Goal: Feedback & Contribution: Contribute content

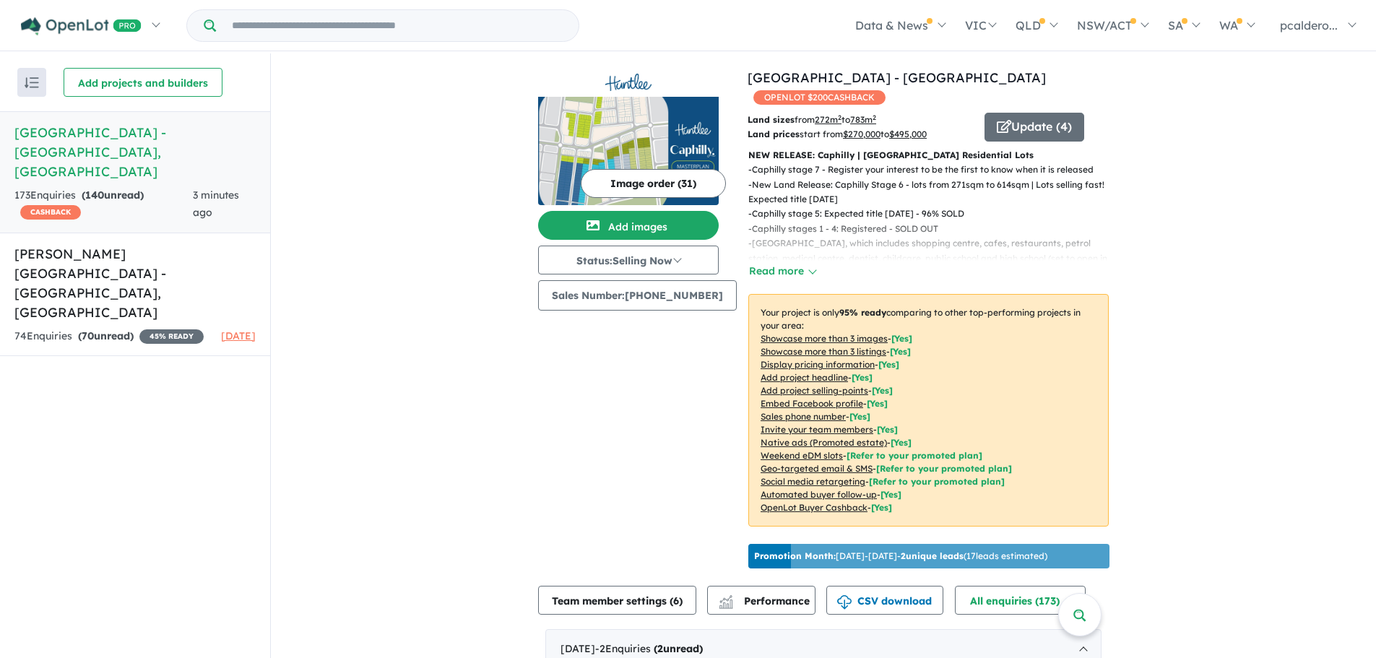
scroll to position [2, 0]
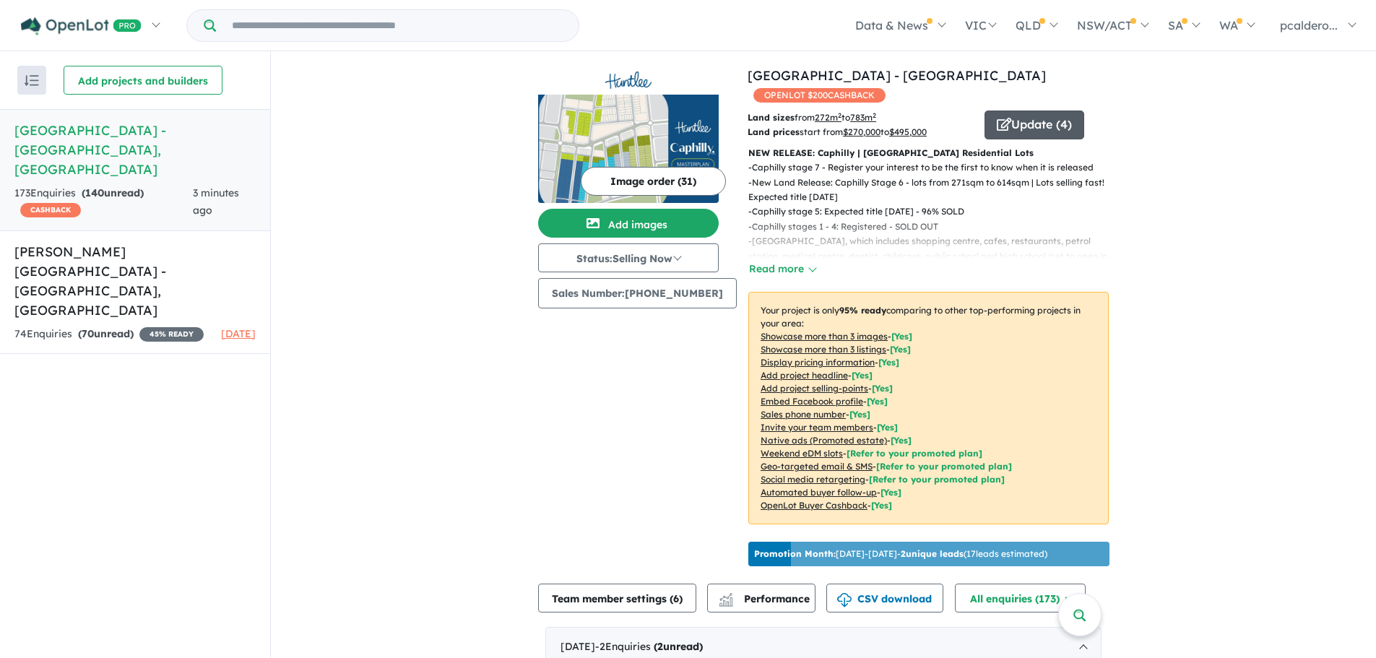
click at [1008, 111] on button "Update ( 4 )" at bounding box center [1035, 125] width 100 height 29
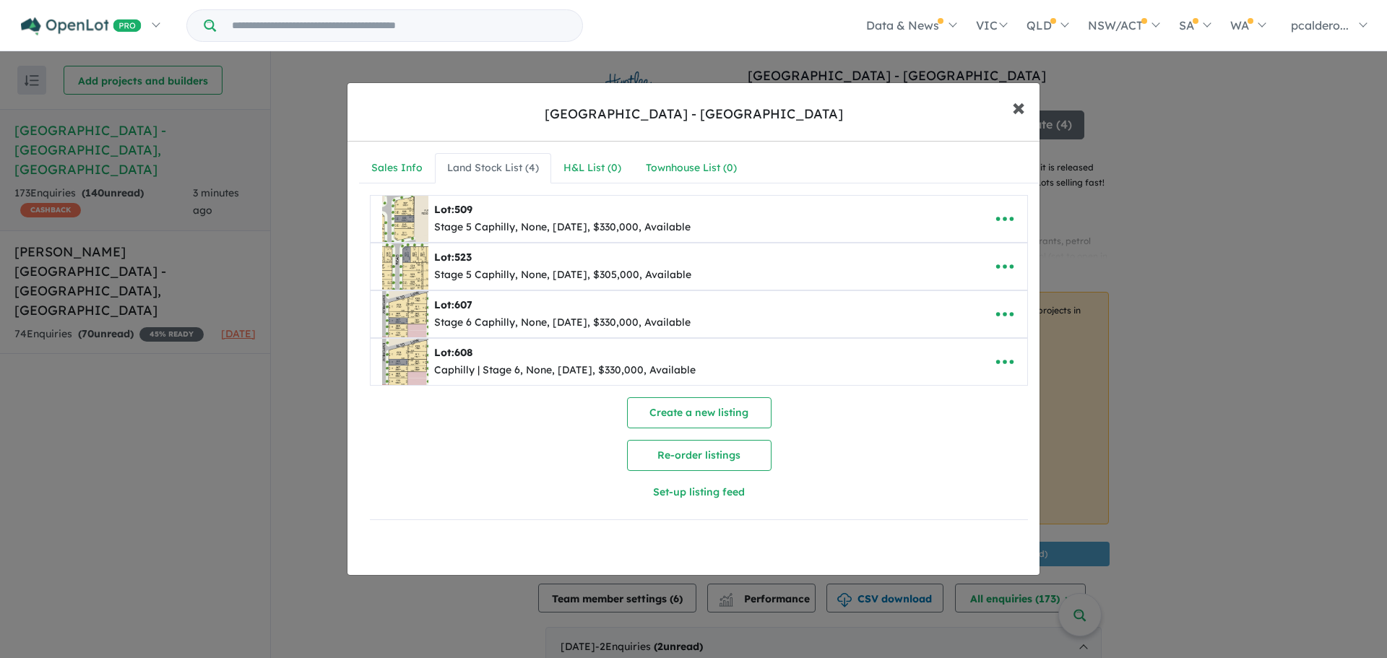
click at [1011, 106] on button "× Close" at bounding box center [1019, 106] width 42 height 39
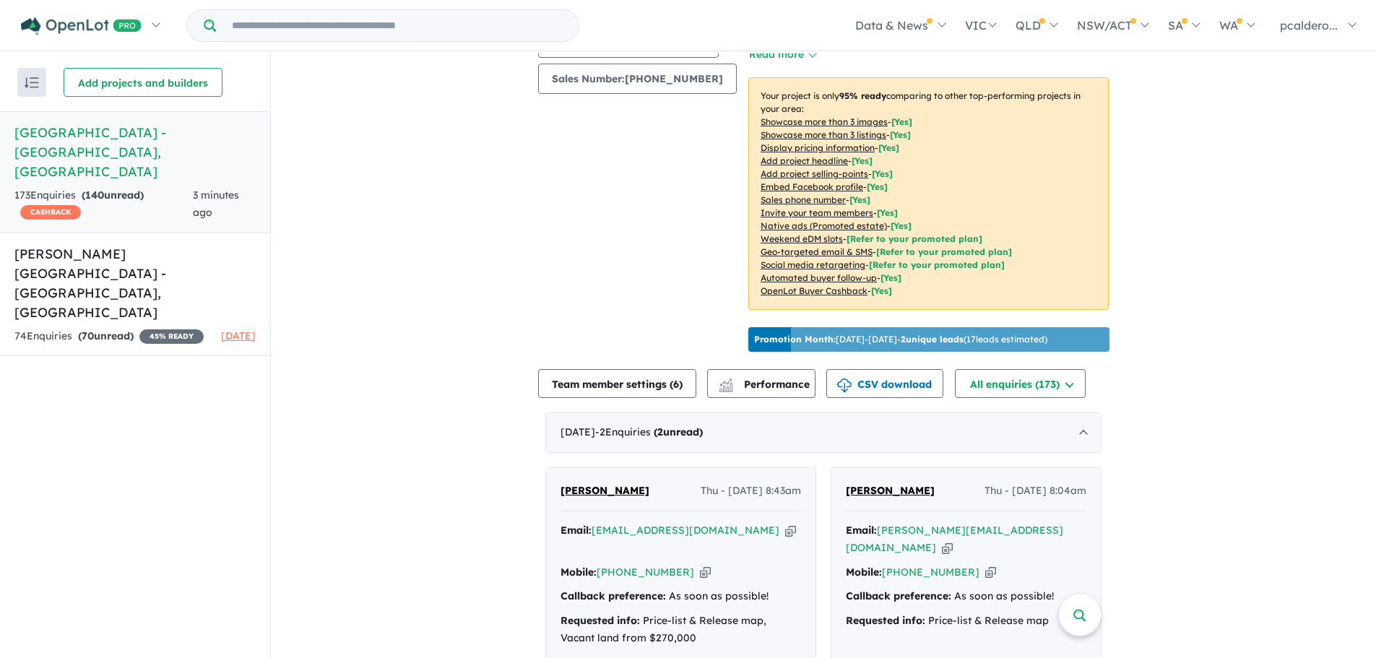
scroll to position [361, 0]
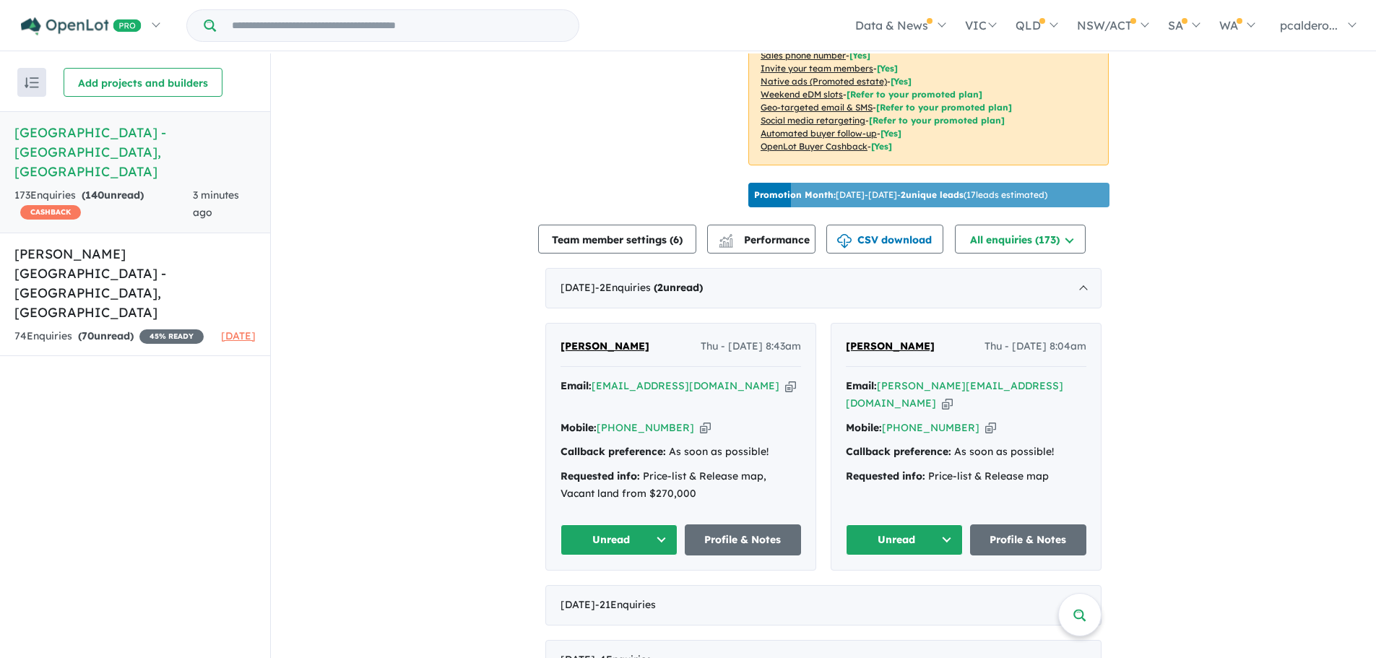
click at [979, 444] on div "Callback preference: As soon as possible!" at bounding box center [966, 452] width 241 height 17
click at [939, 468] on div "Requested info: Price-list & Release map" at bounding box center [966, 476] width 241 height 17
click at [1033, 524] on link "Profile & Notes" at bounding box center [1028, 539] width 117 height 31
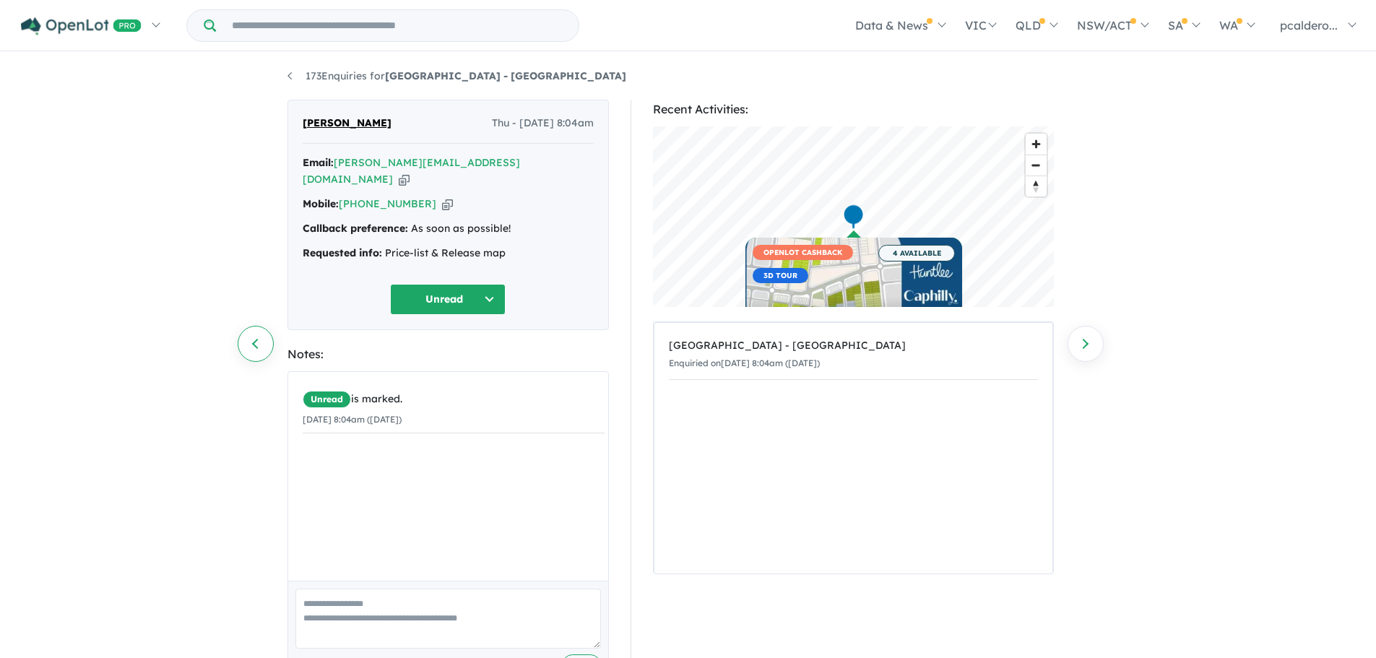
click at [251, 336] on link "Previous enquiry" at bounding box center [256, 344] width 36 height 36
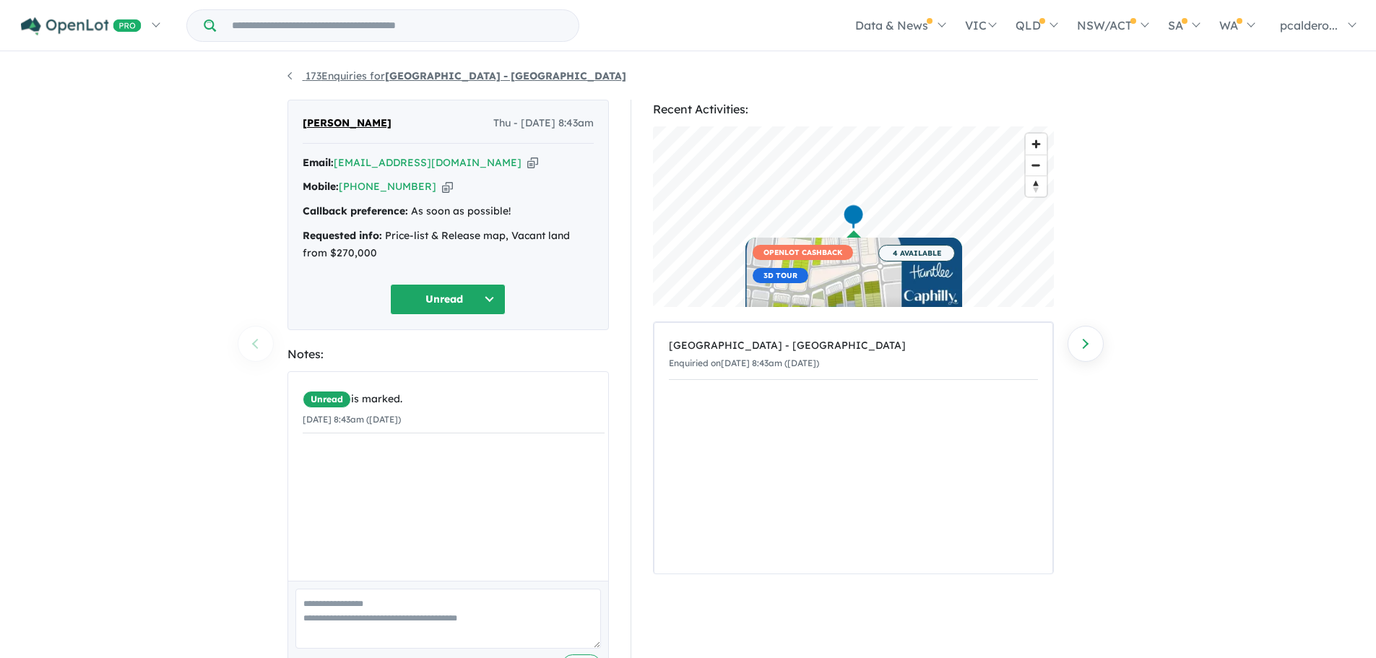
click at [299, 77] on link "173 Enquiries for Huntlee Estate - [GEOGRAPHIC_DATA]" at bounding box center [456, 75] width 339 height 13
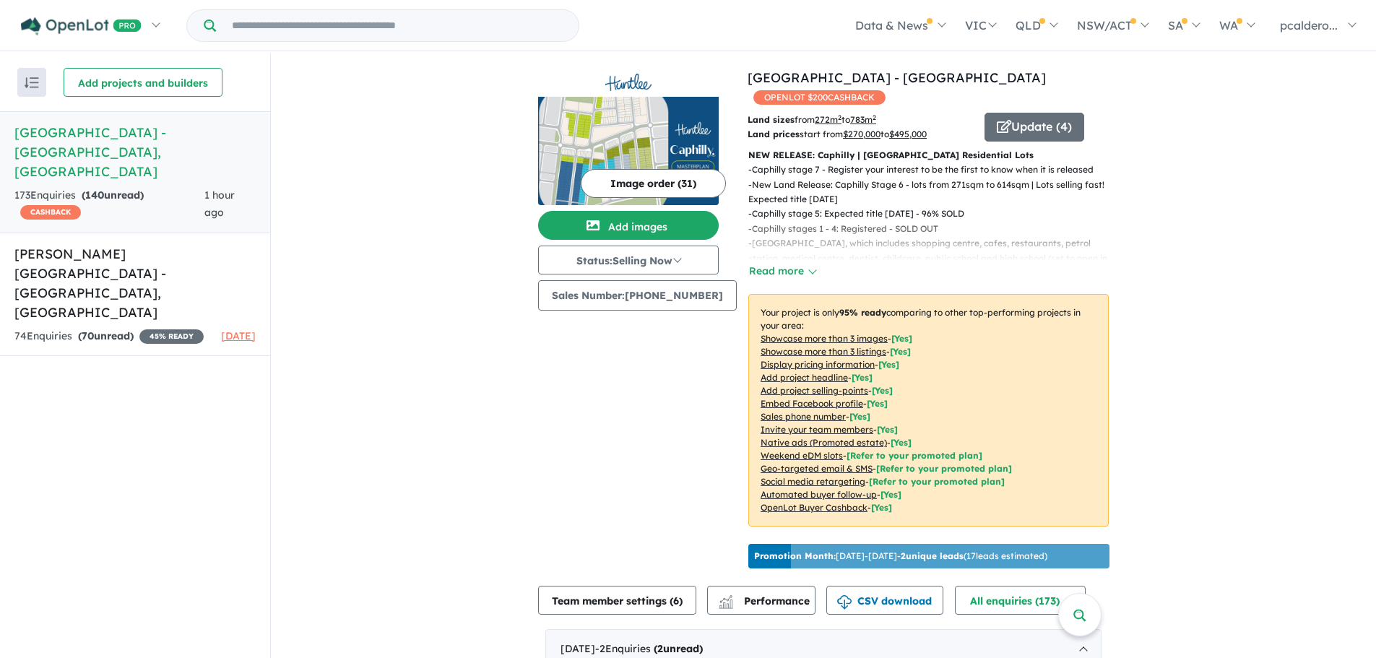
click at [662, 173] on button "Image order ( 31 )" at bounding box center [653, 183] width 145 height 29
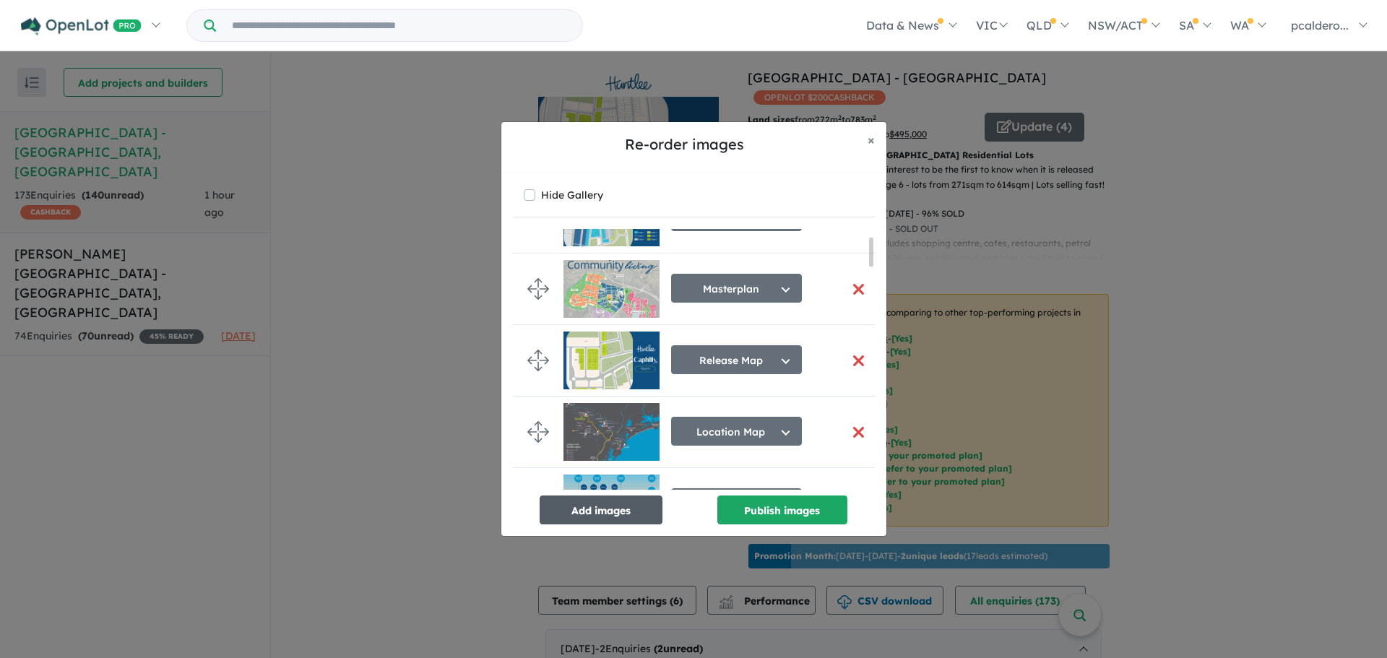
scroll to position [72, 0]
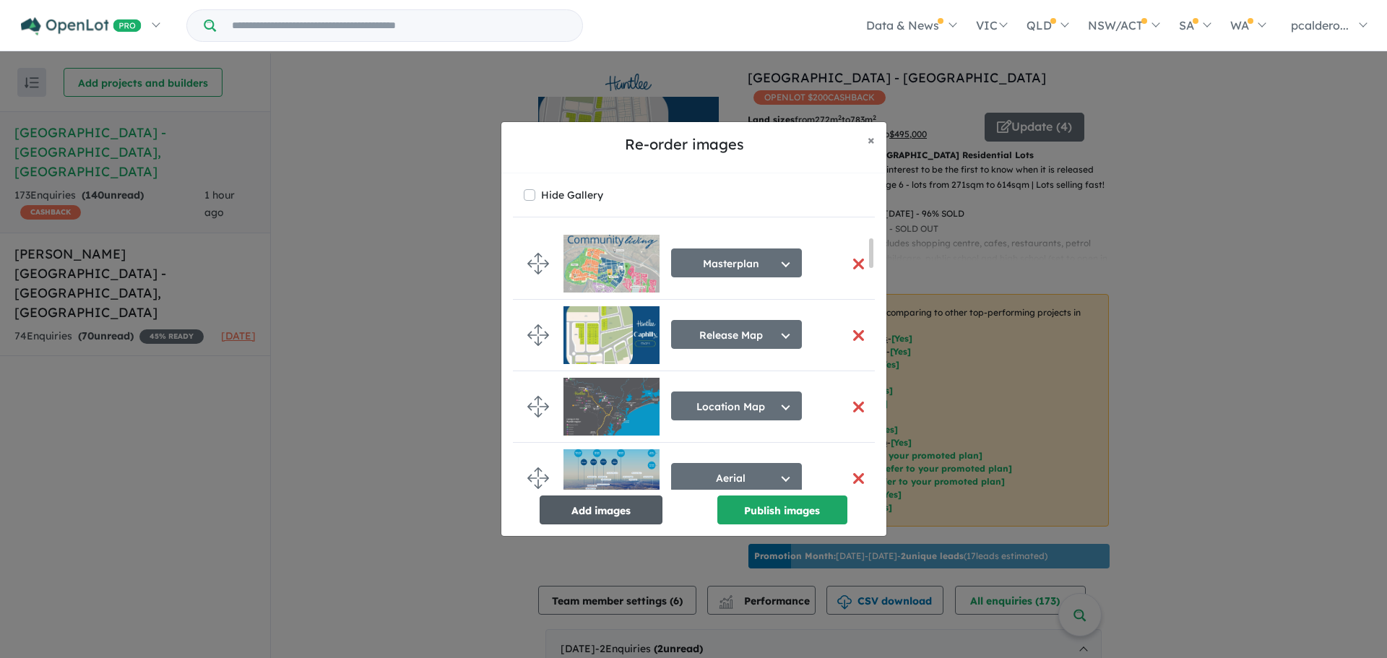
click at [636, 509] on button "Add images" at bounding box center [601, 510] width 123 height 29
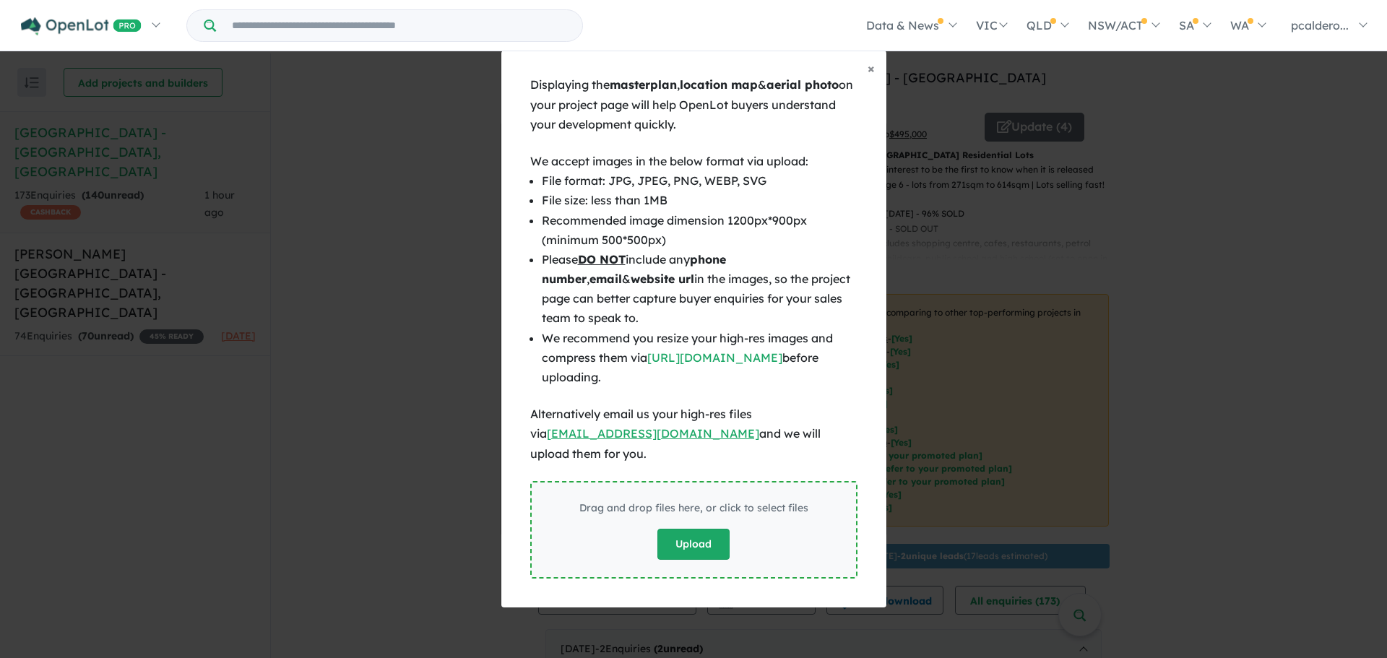
click at [703, 529] on button "Upload" at bounding box center [693, 544] width 72 height 31
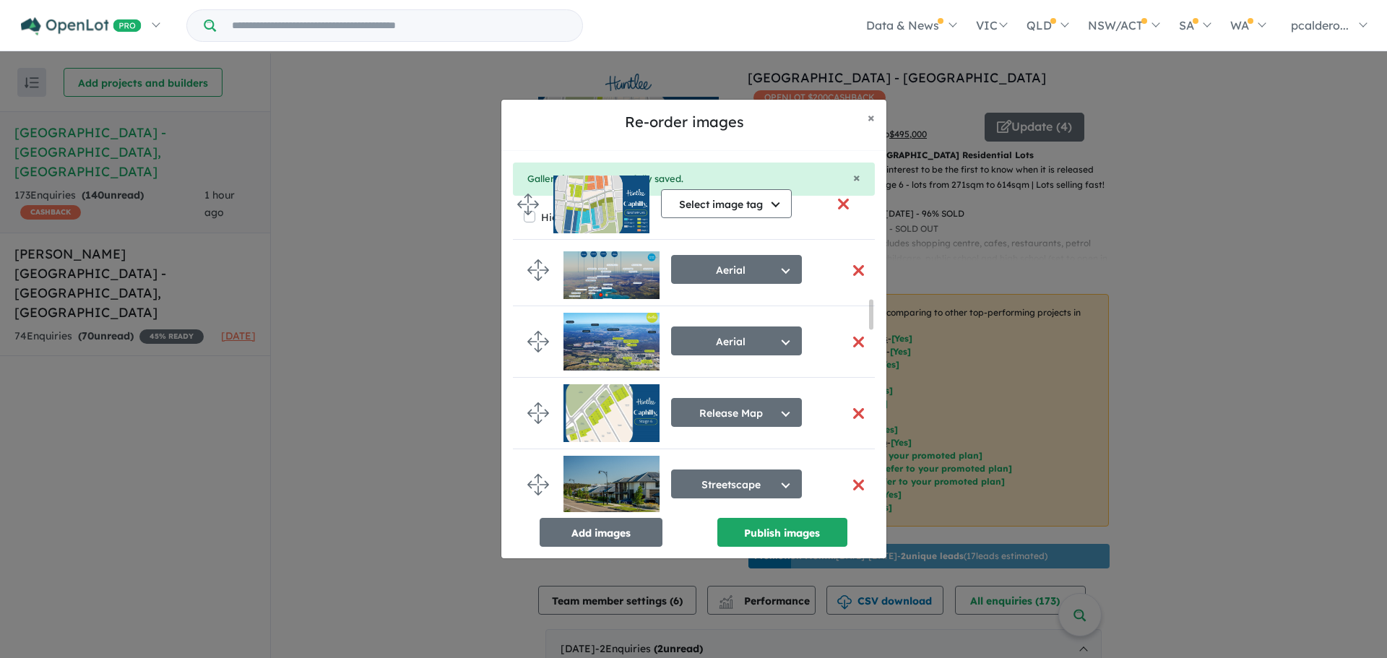
scroll to position [0, 0]
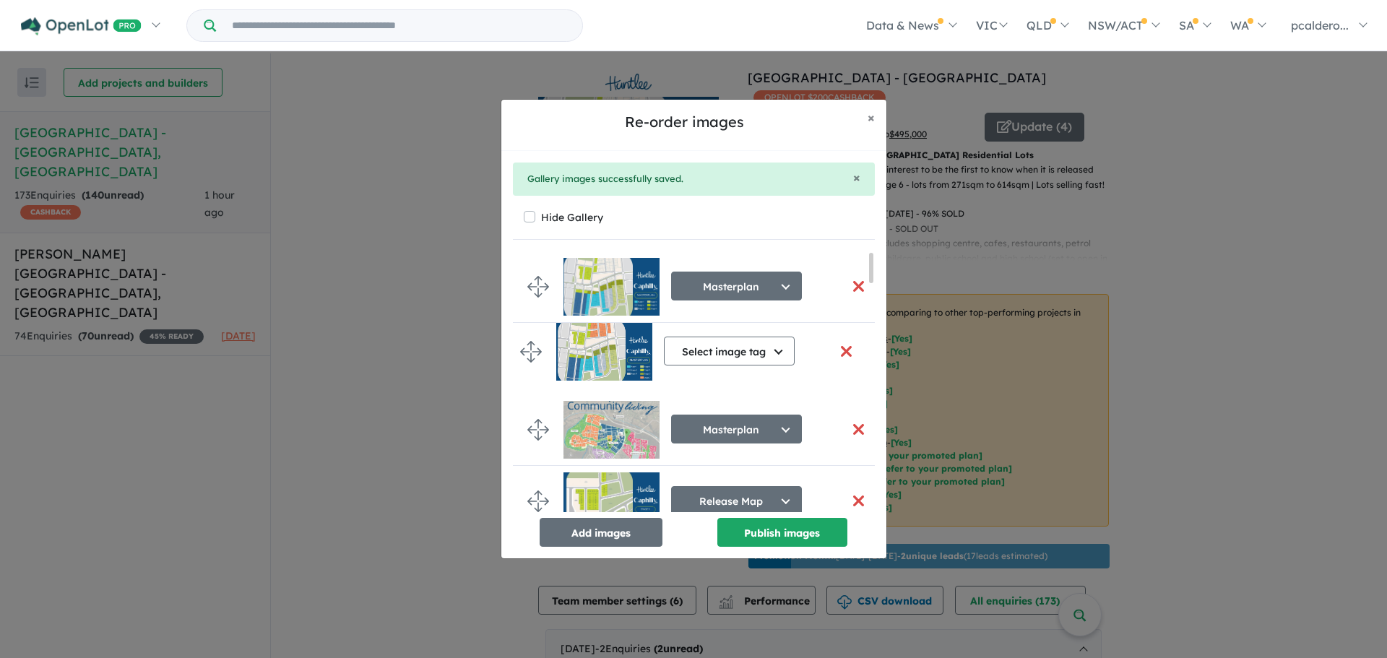
drag, startPoint x: 543, startPoint y: 479, endPoint x: 536, endPoint y: 348, distance: 130.9
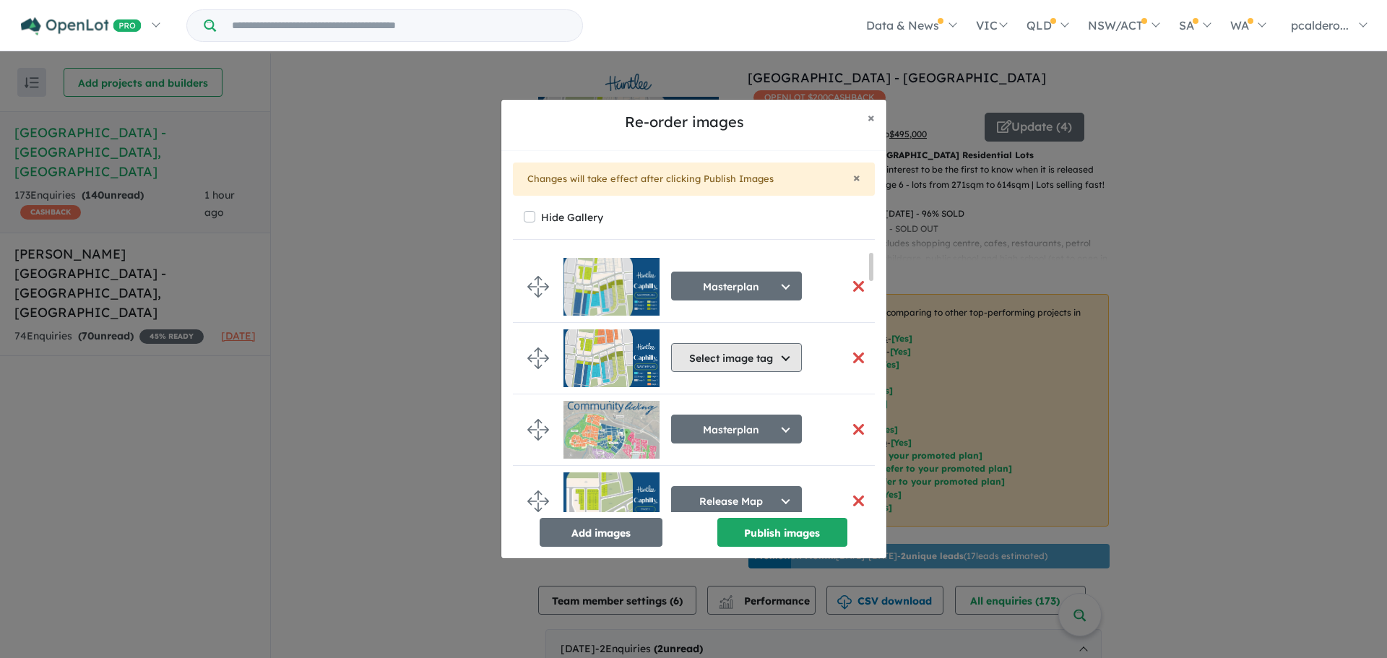
click at [764, 361] on button "Select image tag" at bounding box center [736, 357] width 131 height 29
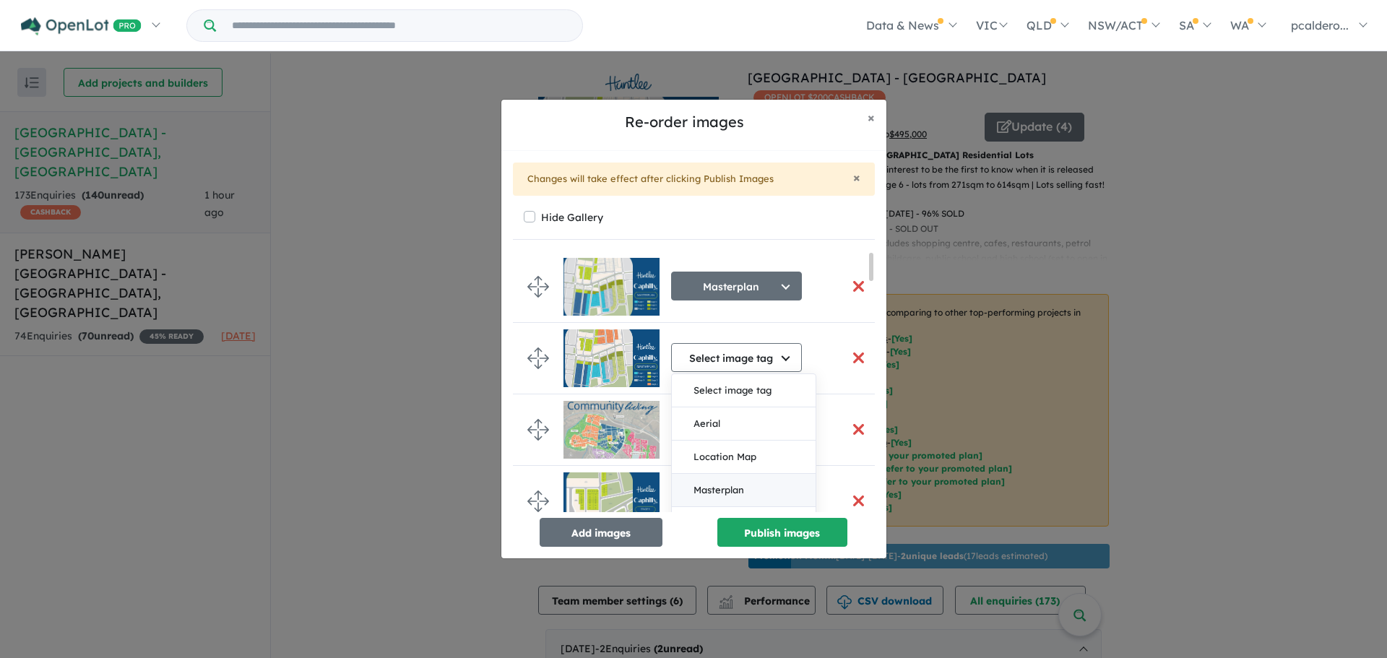
click at [734, 485] on button "Masterplan" at bounding box center [744, 490] width 144 height 33
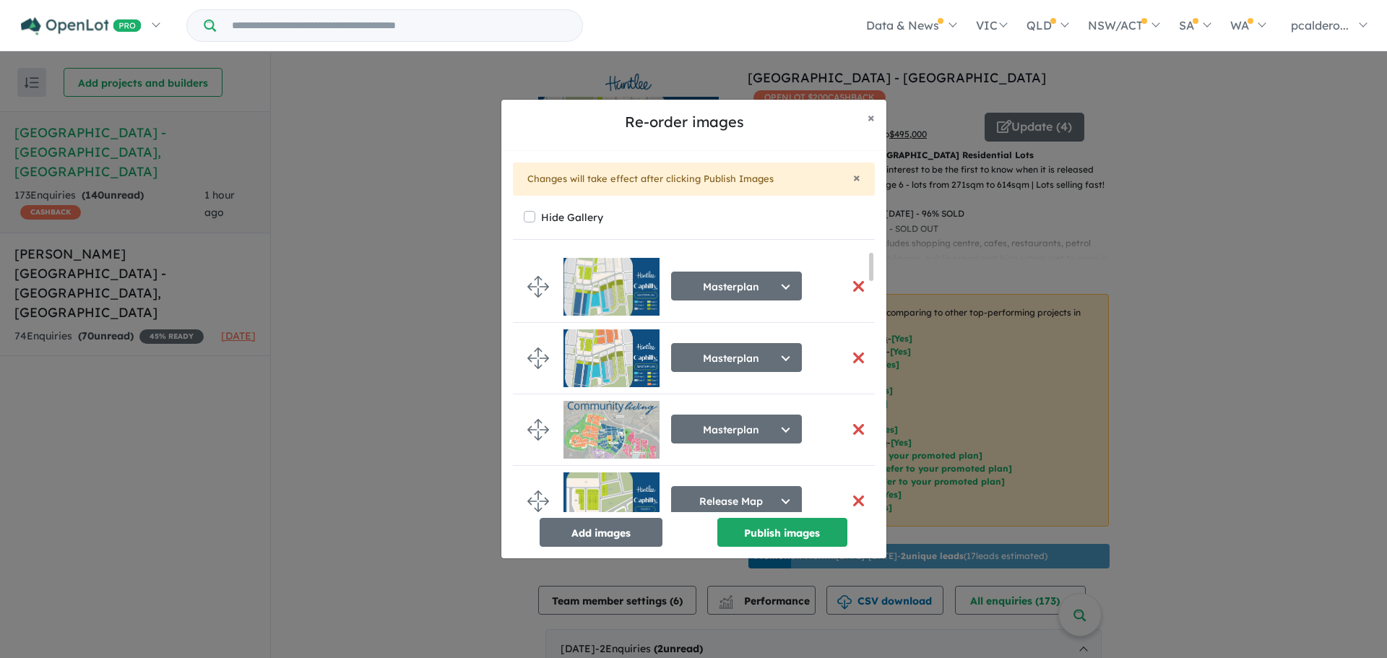
click at [849, 281] on button "button" at bounding box center [859, 286] width 30 height 31
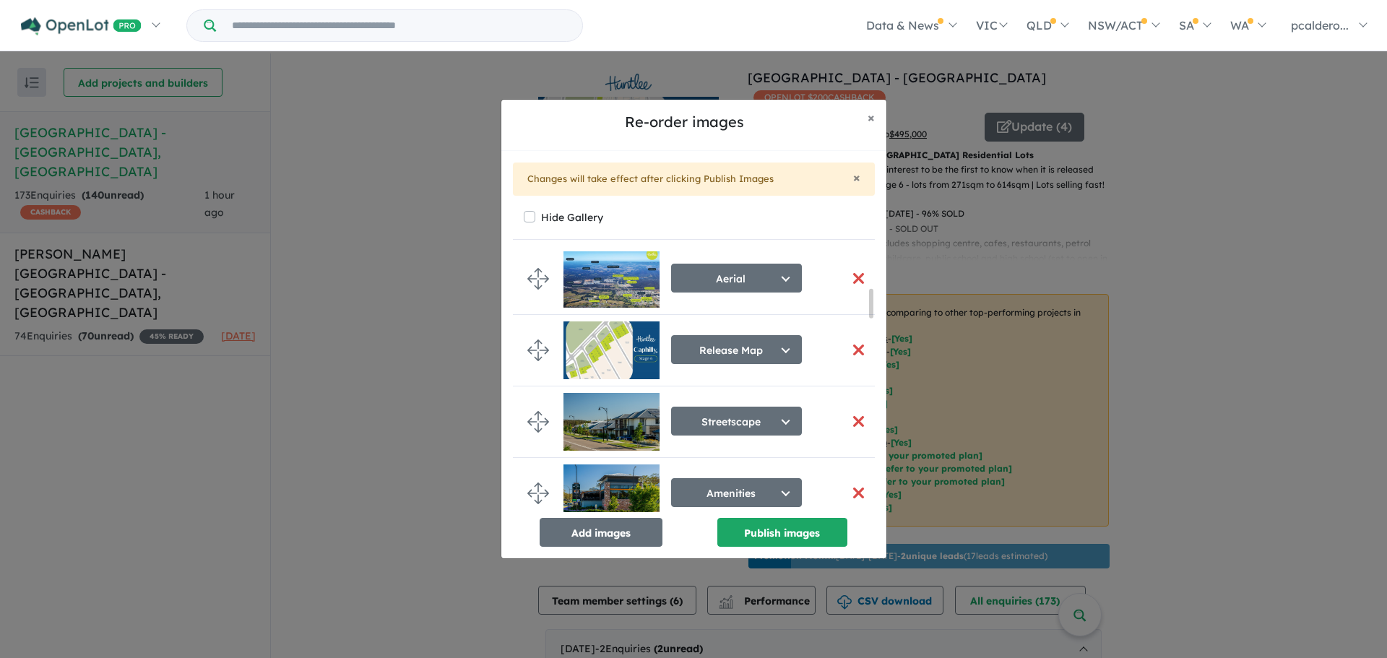
scroll to position [433, 0]
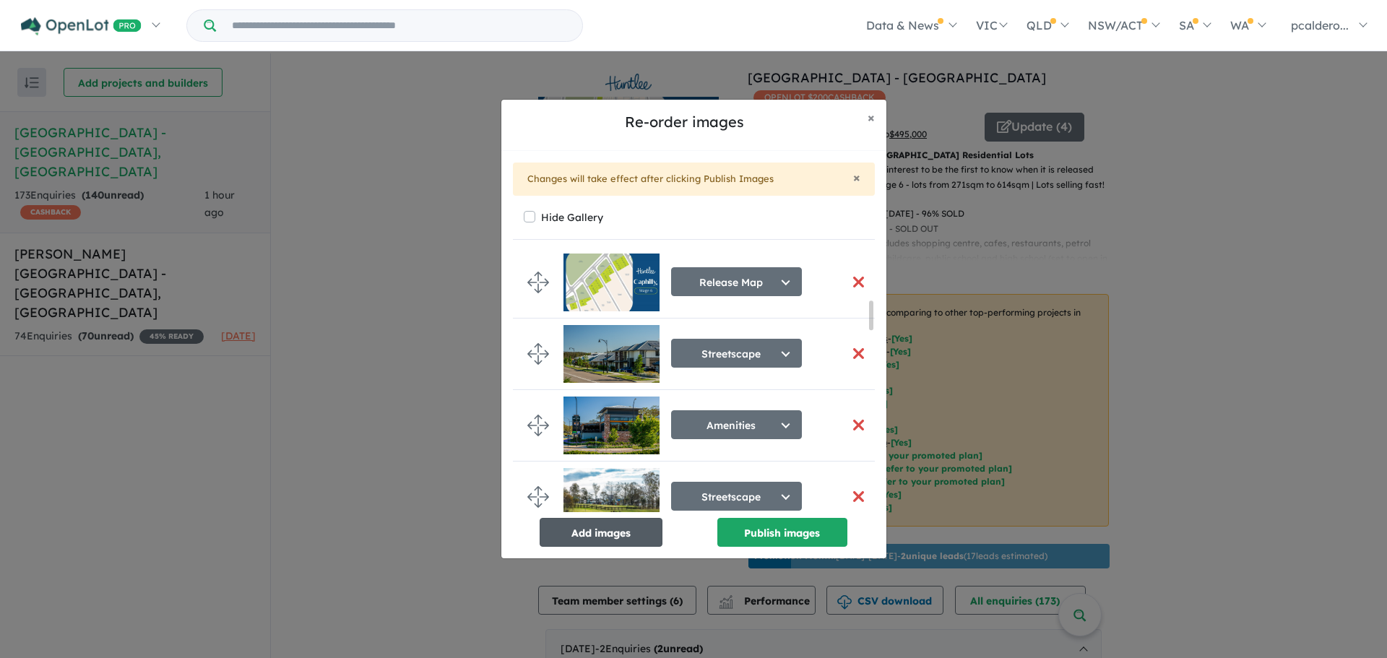
click at [624, 533] on button "Add images" at bounding box center [601, 532] width 123 height 29
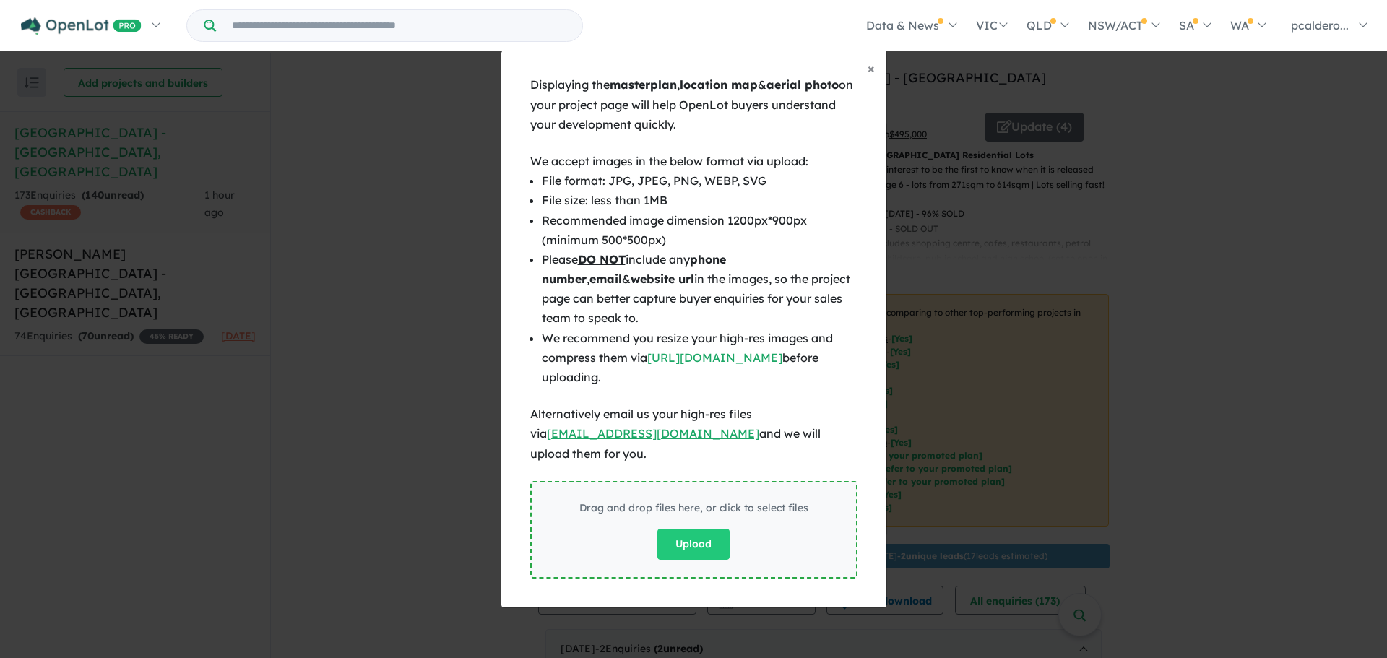
scroll to position [431, 0]
click at [711, 533] on button "Upload" at bounding box center [693, 544] width 72 height 31
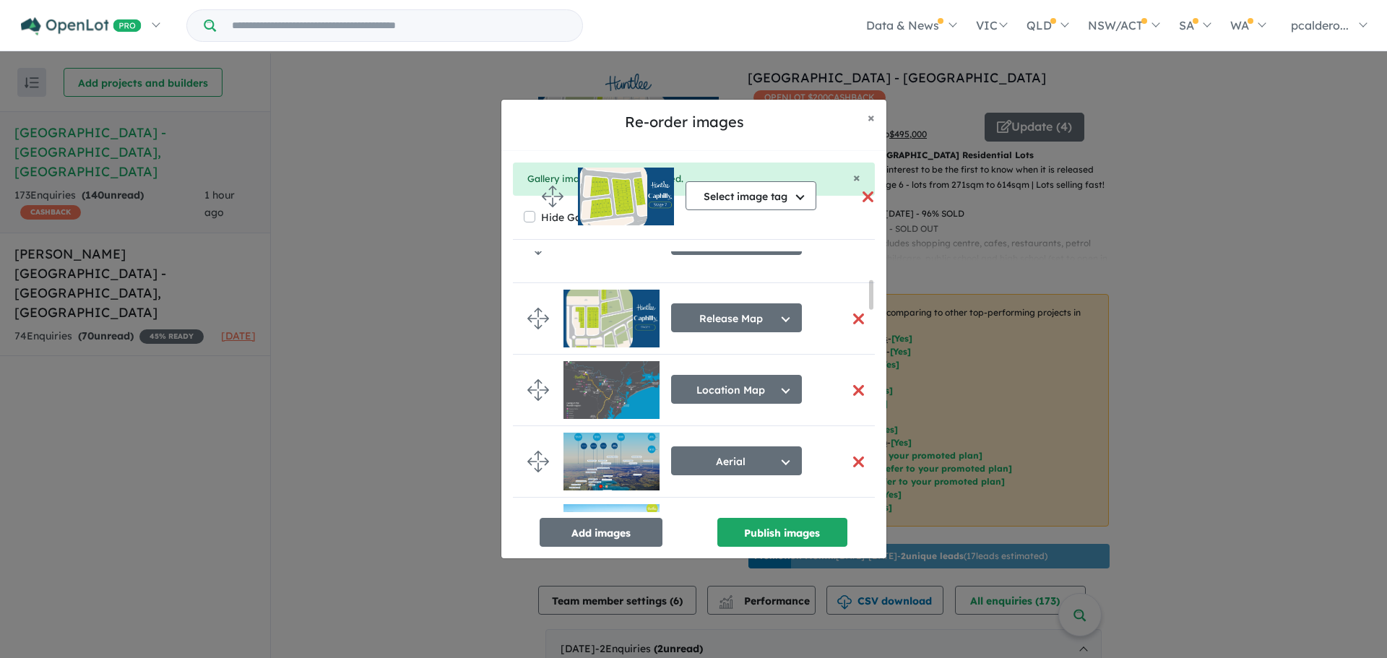
scroll to position [0, 0]
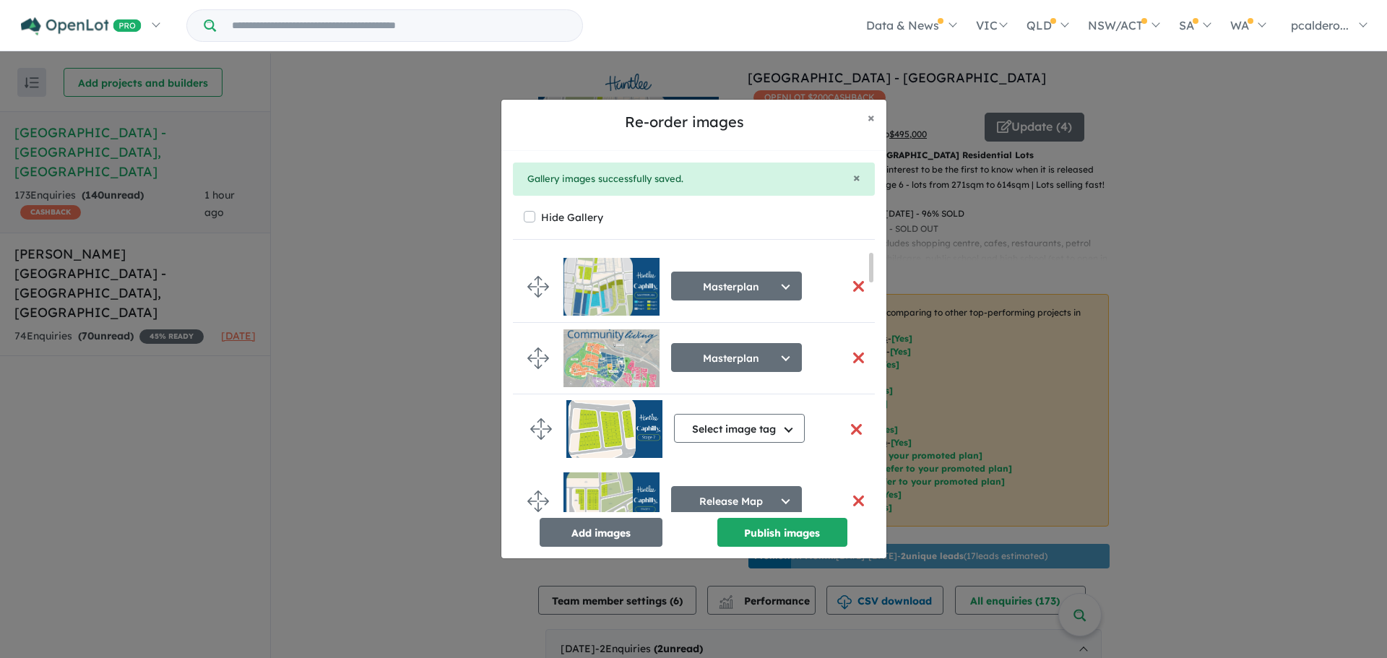
drag, startPoint x: 538, startPoint y: 484, endPoint x: 540, endPoint y: 431, distance: 53.5
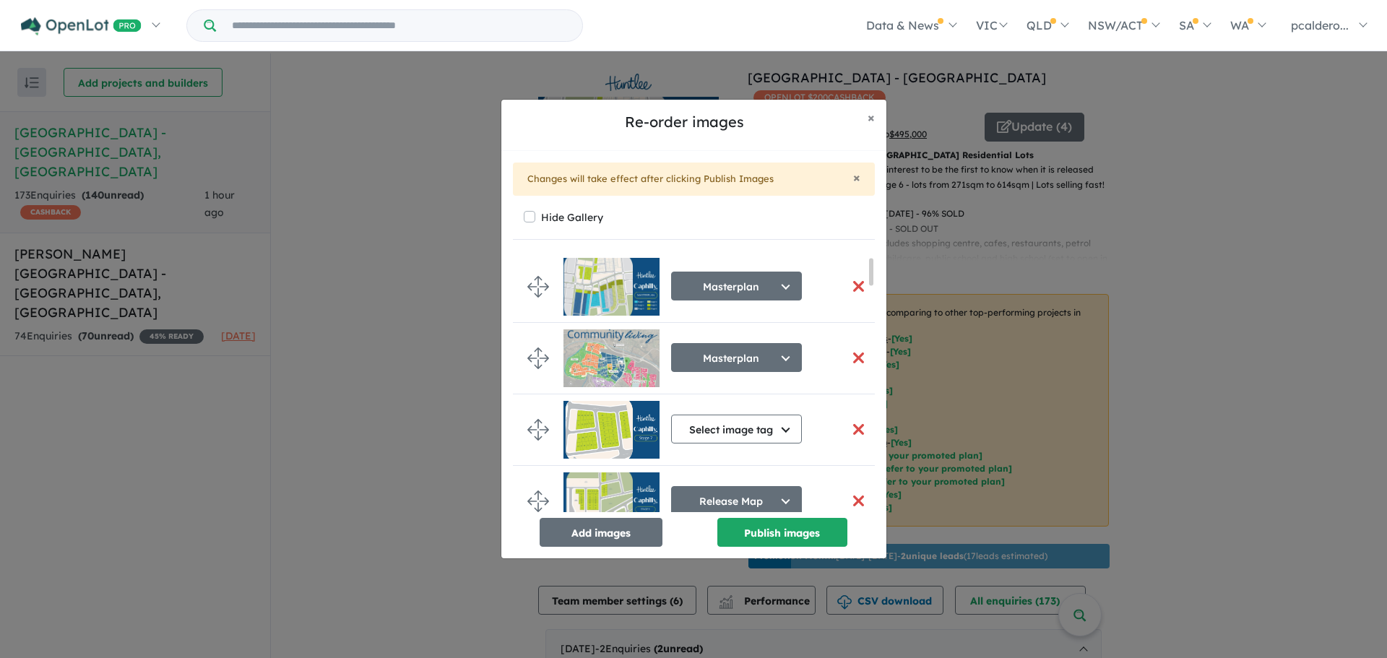
scroll to position [144, 0]
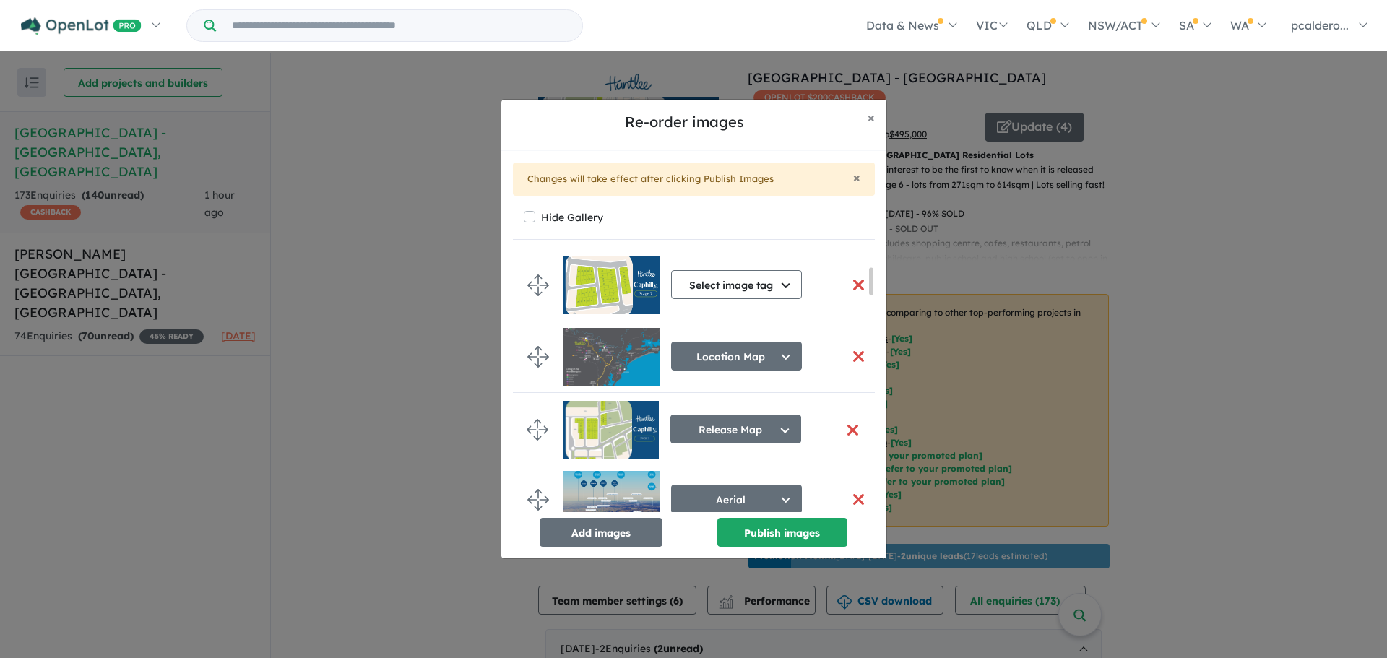
drag, startPoint x: 539, startPoint y: 355, endPoint x: 538, endPoint y: 428, distance: 73.0
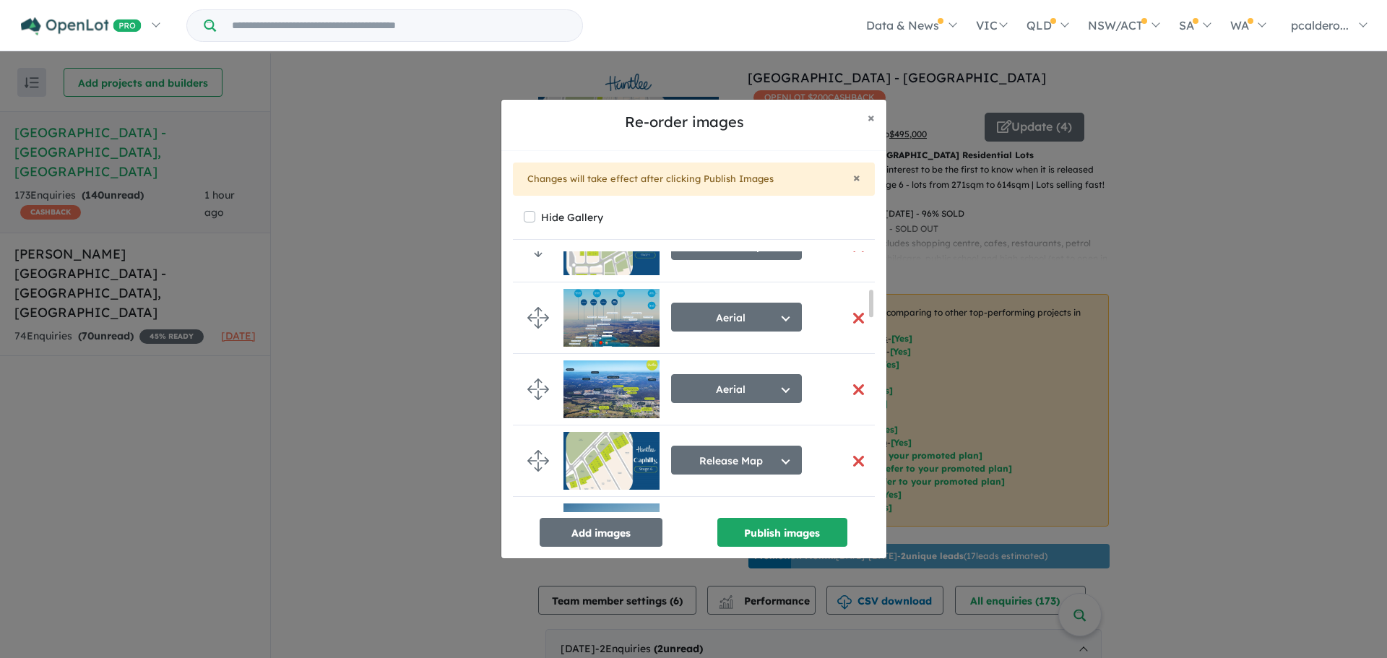
scroll to position [361, 0]
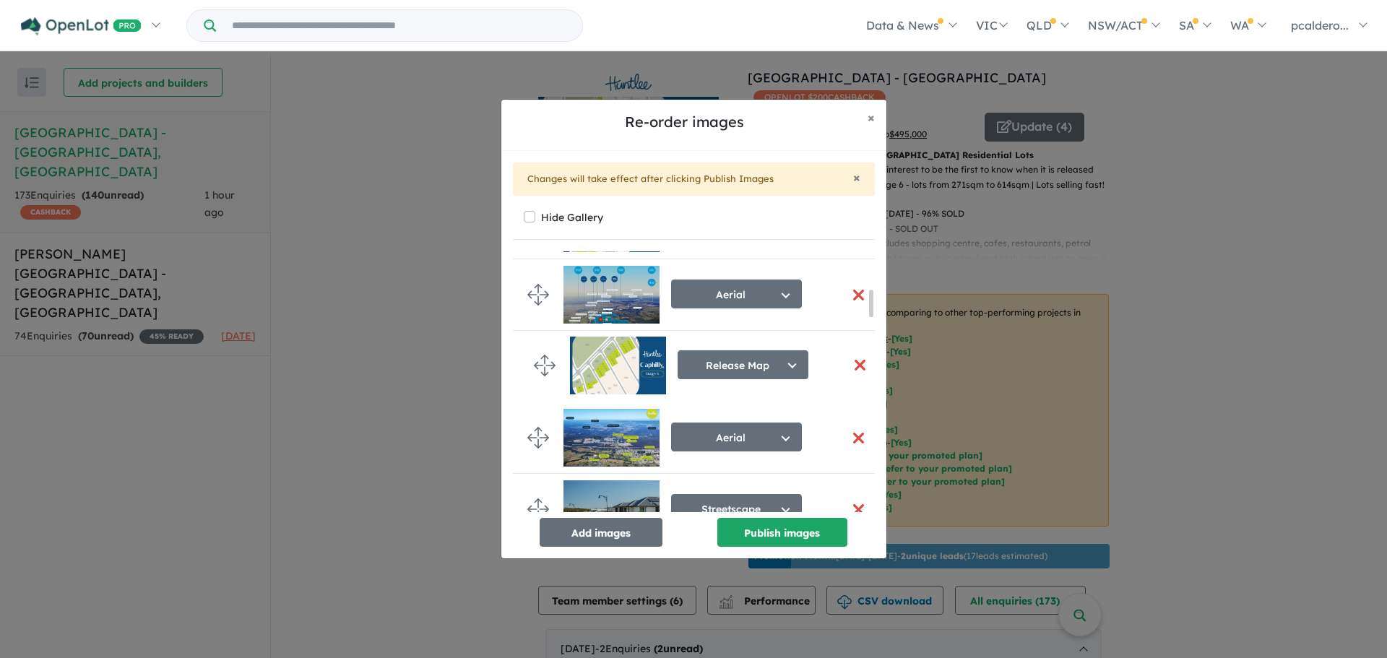
drag, startPoint x: 535, startPoint y: 434, endPoint x: 537, endPoint y: 362, distance: 72.3
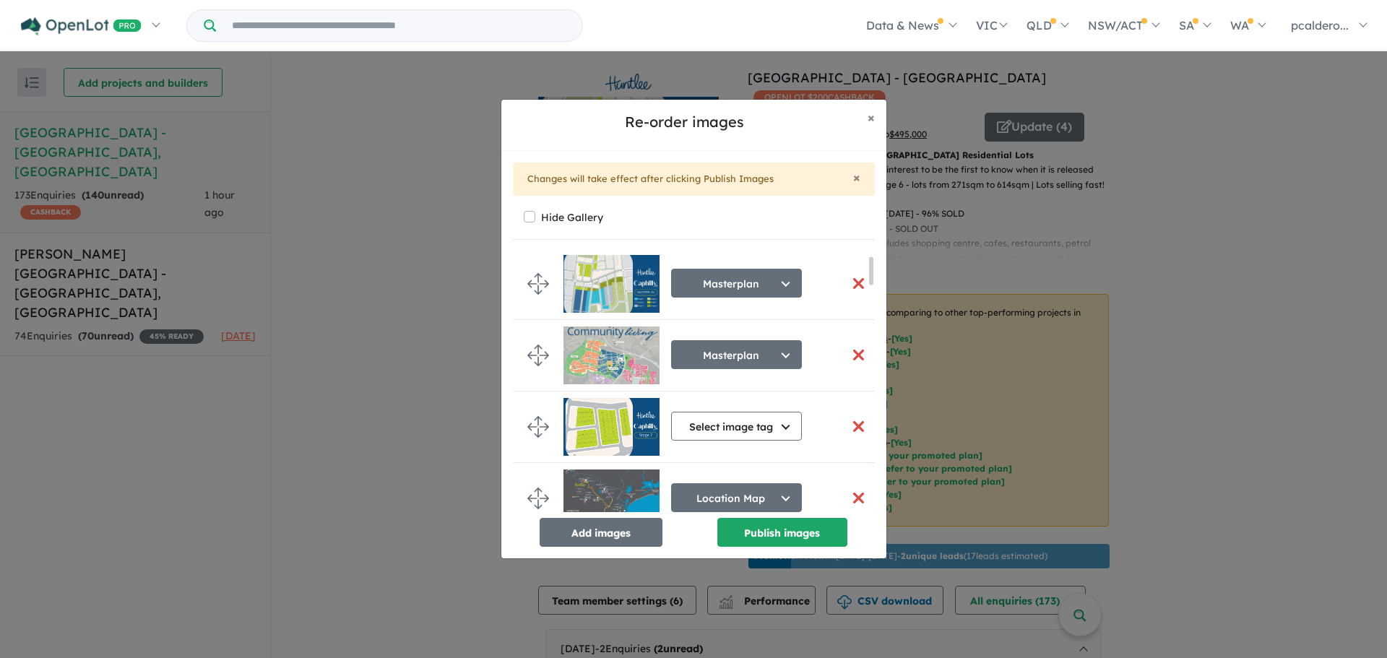
scroll to position [0, 0]
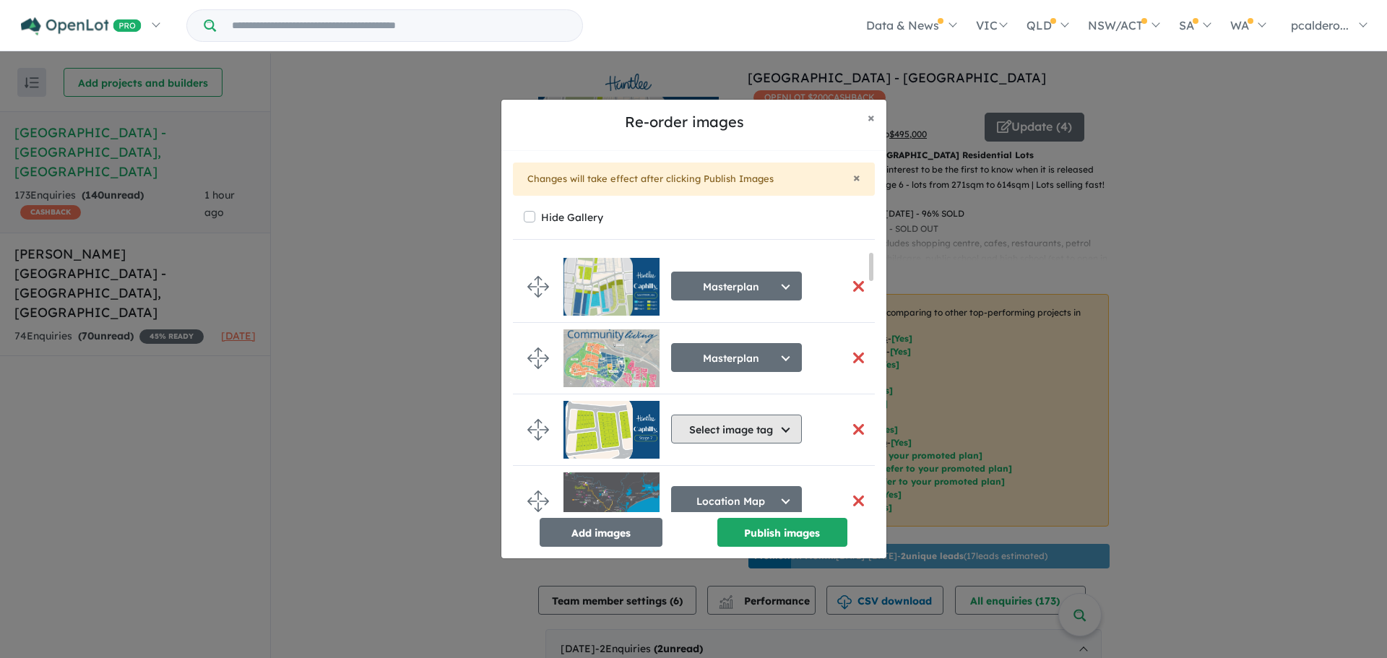
click at [769, 424] on button "Select image tag" at bounding box center [736, 429] width 131 height 29
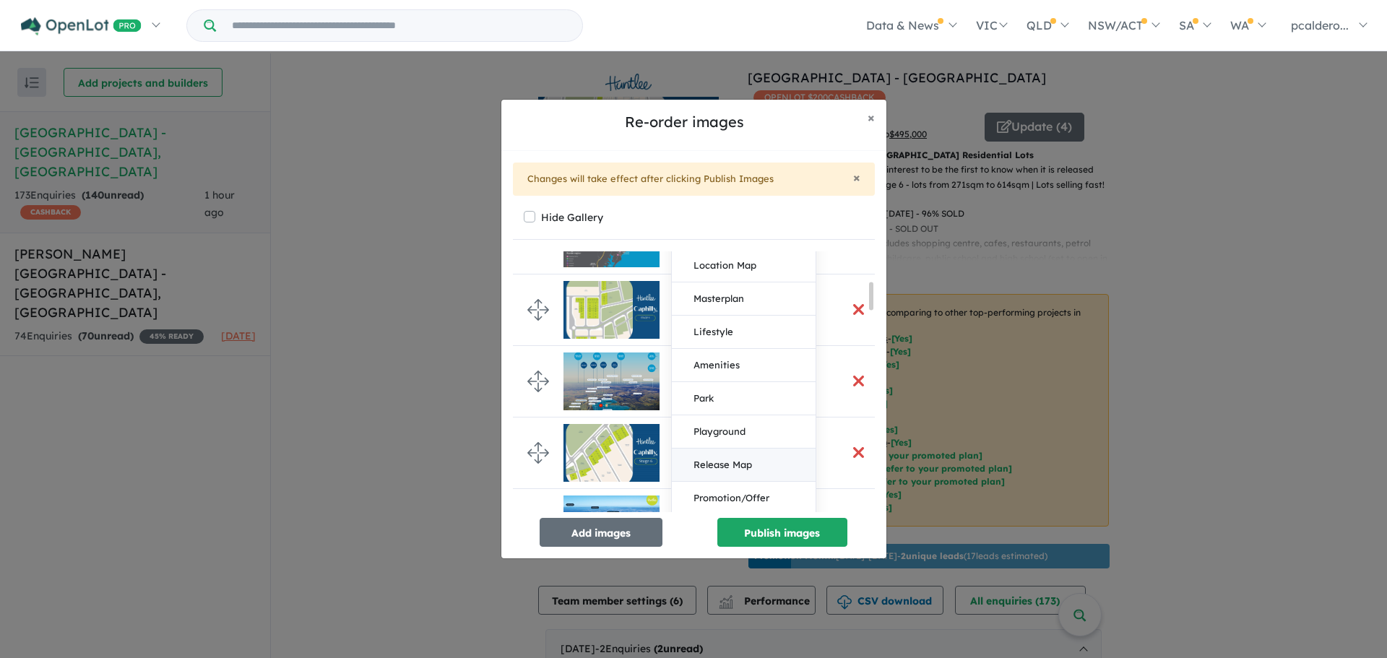
scroll to position [289, 0]
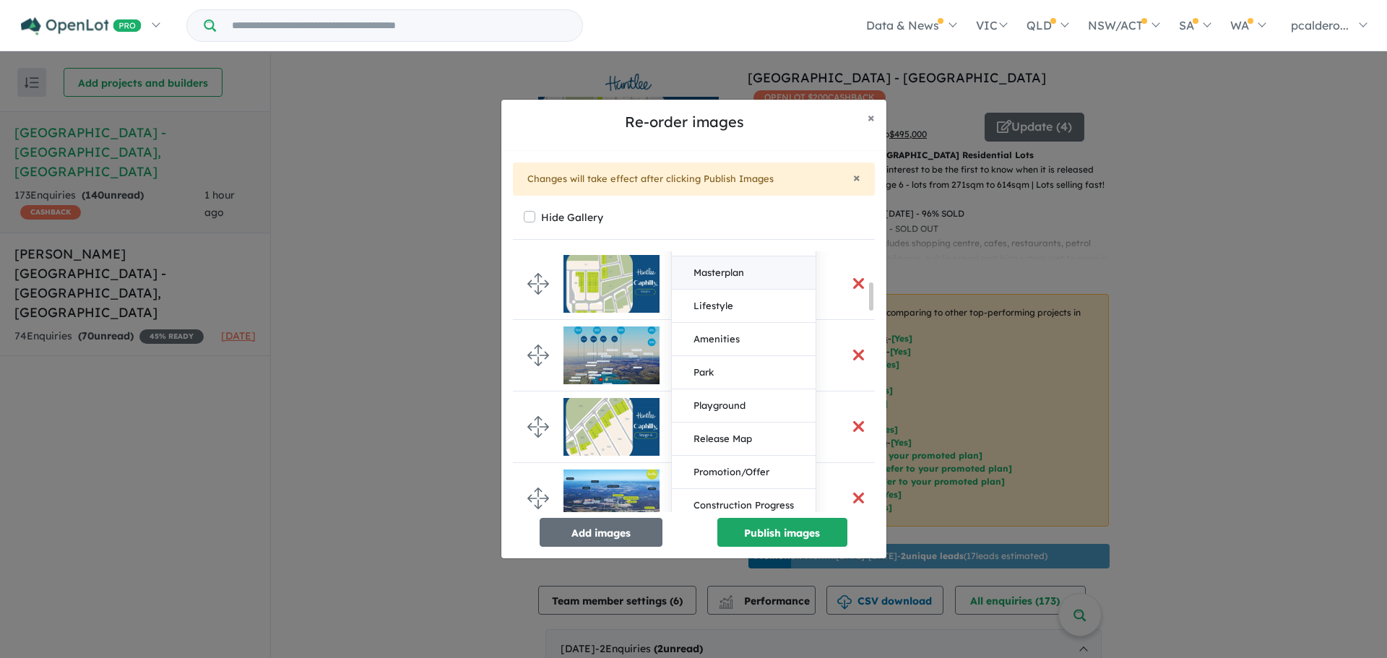
click at [730, 276] on button "Masterplan" at bounding box center [744, 272] width 144 height 33
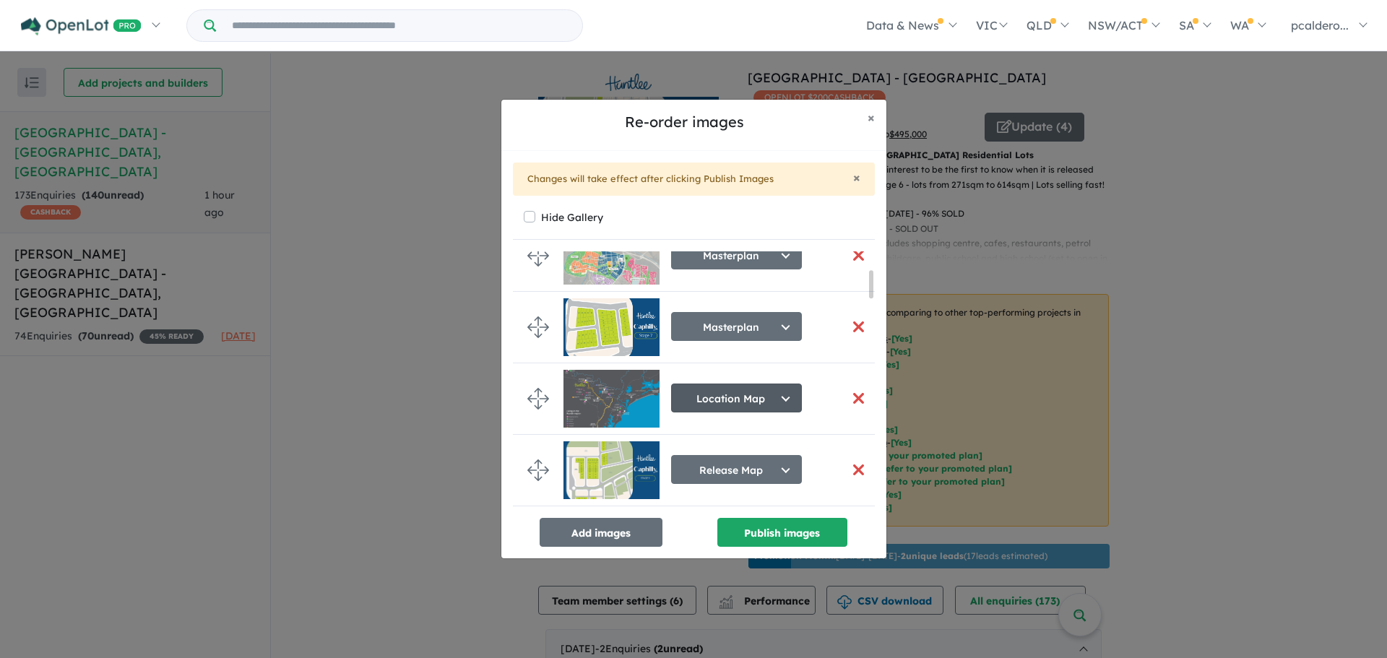
scroll to position [189, 0]
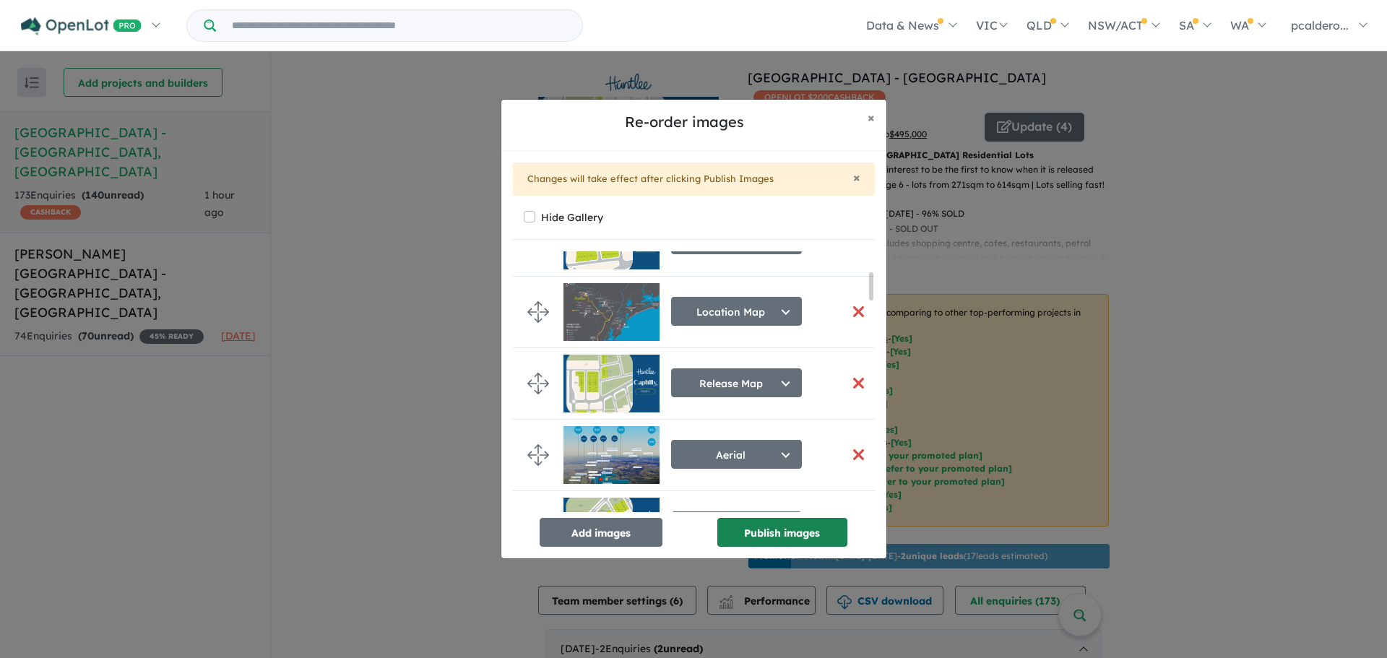
click at [792, 532] on button "Publish images" at bounding box center [782, 532] width 130 height 29
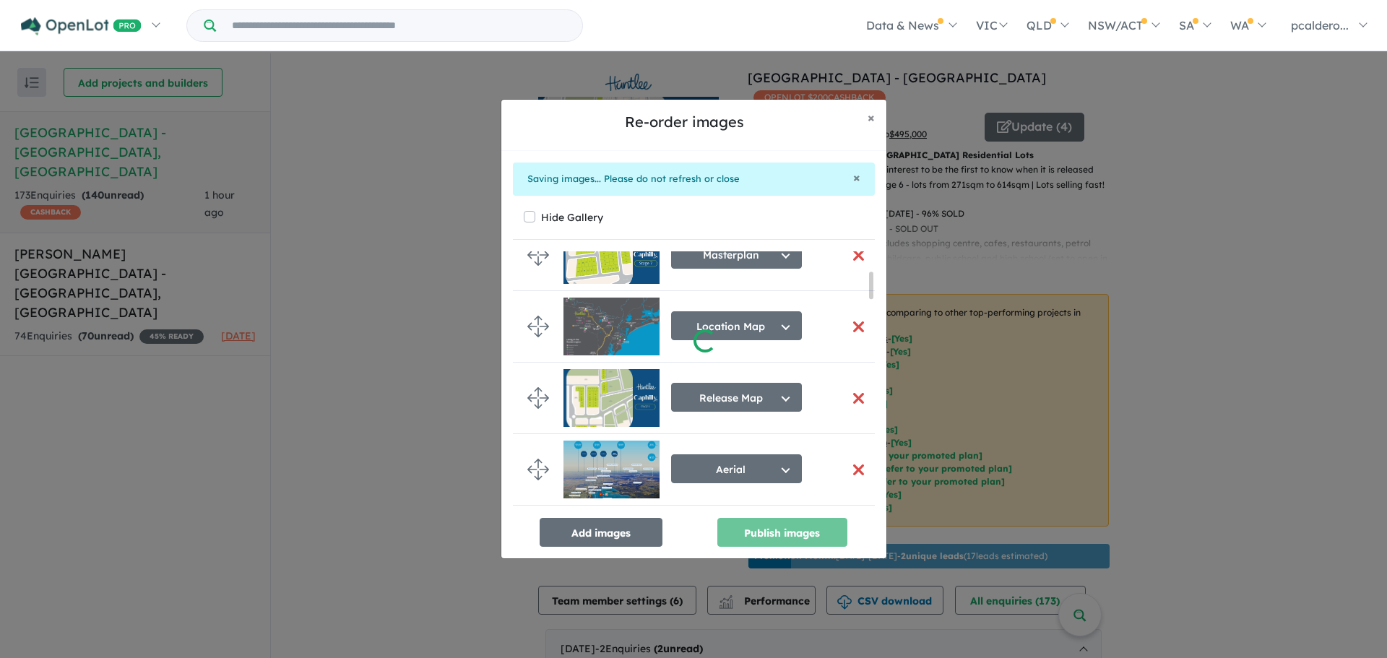
scroll to position [183, 0]
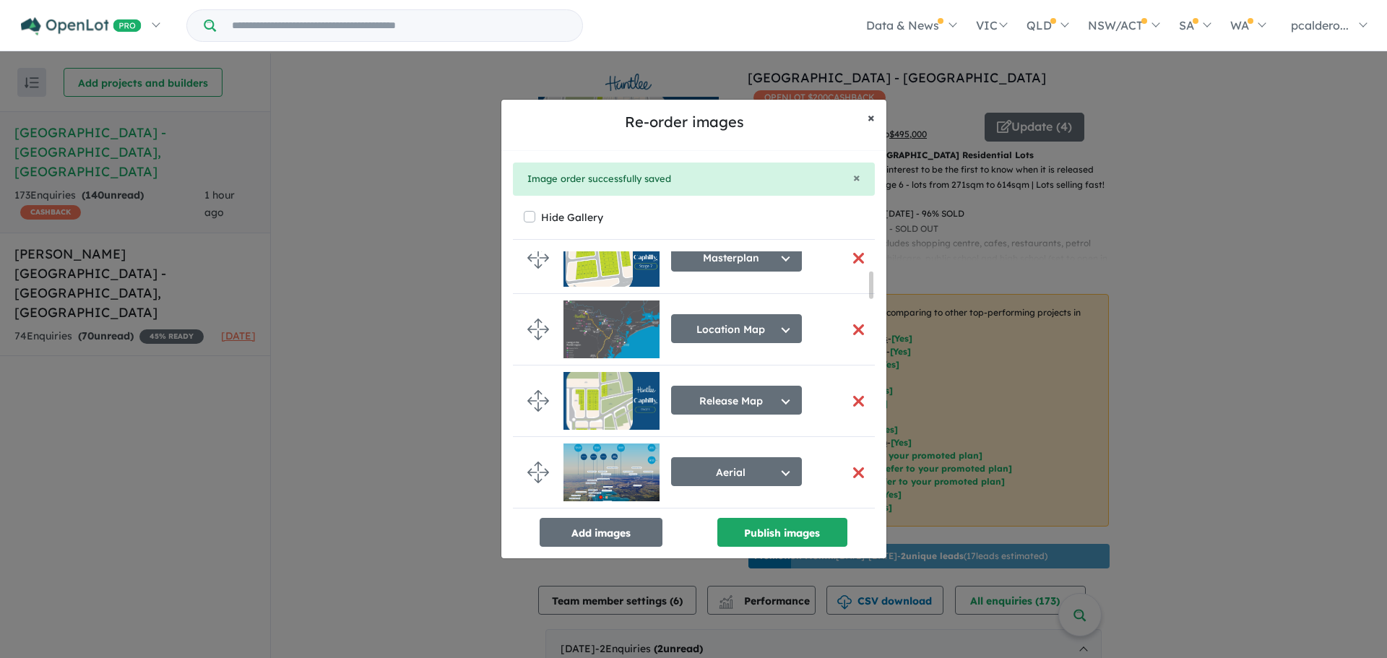
click at [872, 116] on span "×" at bounding box center [871, 117] width 7 height 17
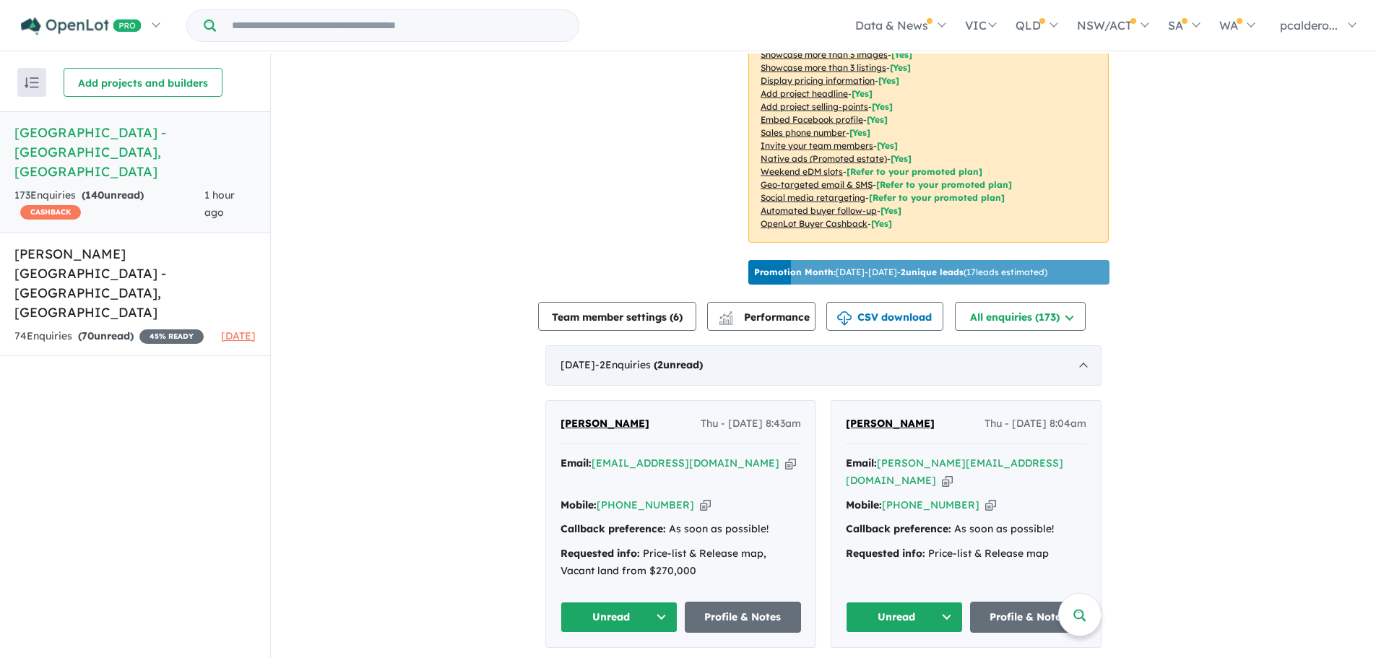
scroll to position [289, 0]
